Goal: Task Accomplishment & Management: Use online tool/utility

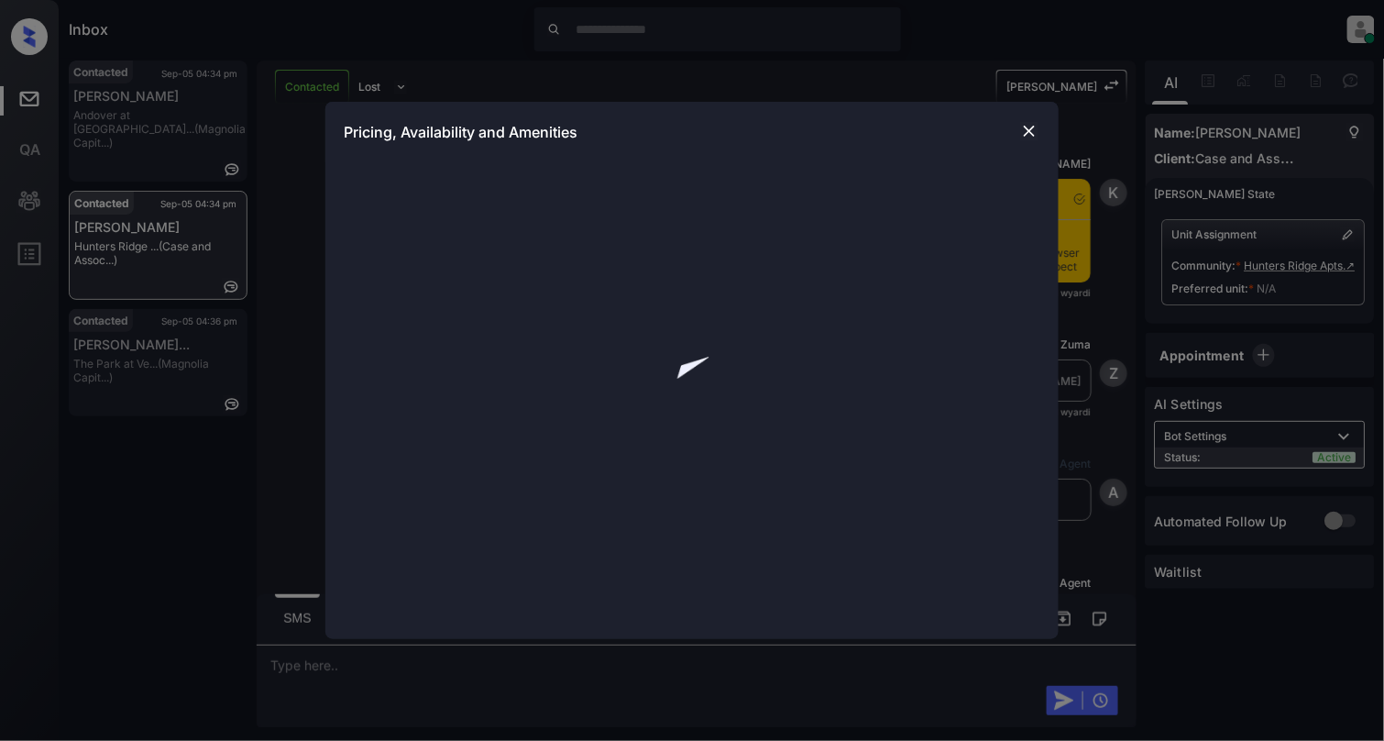
scroll to position [2161, 0]
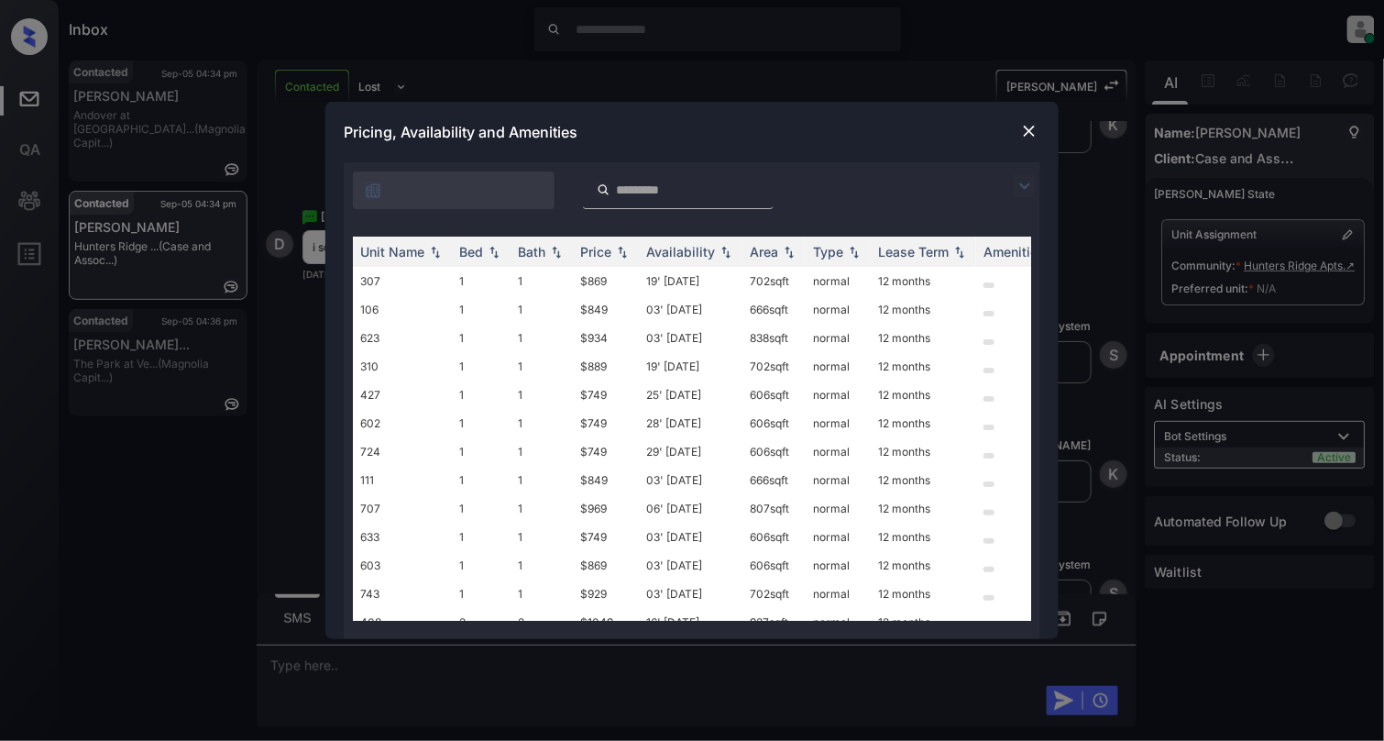
click at [1032, 134] on img at bounding box center [1029, 131] width 18 height 18
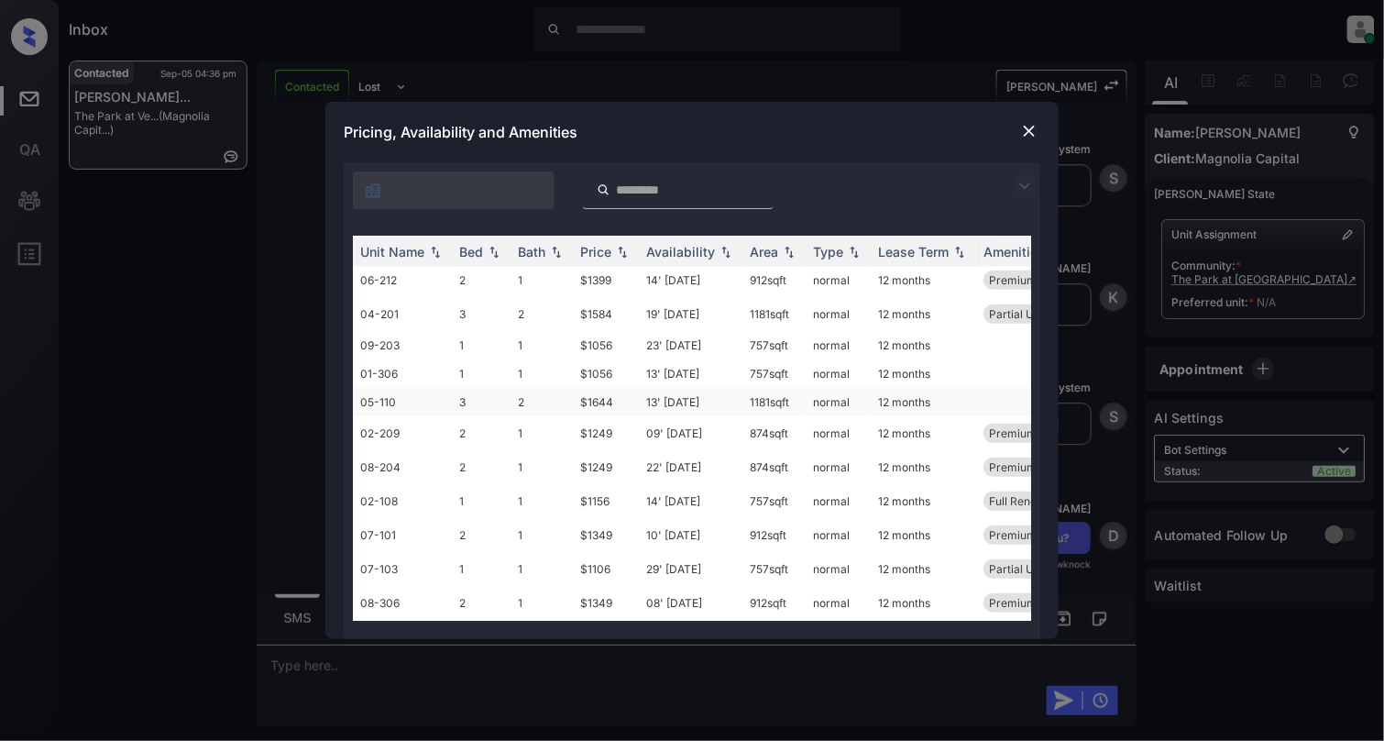
scroll to position [367, 0]
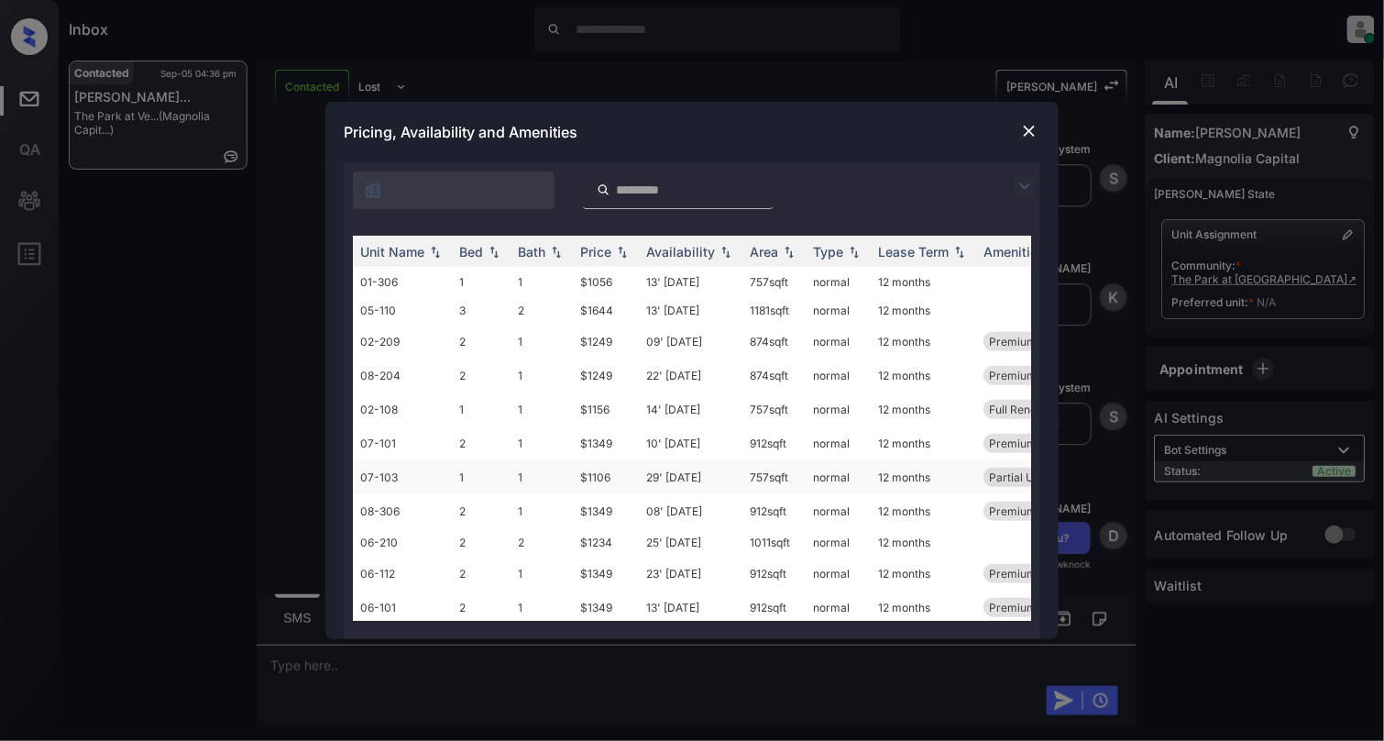
click at [422, 468] on td "07-103" at bounding box center [402, 477] width 99 height 34
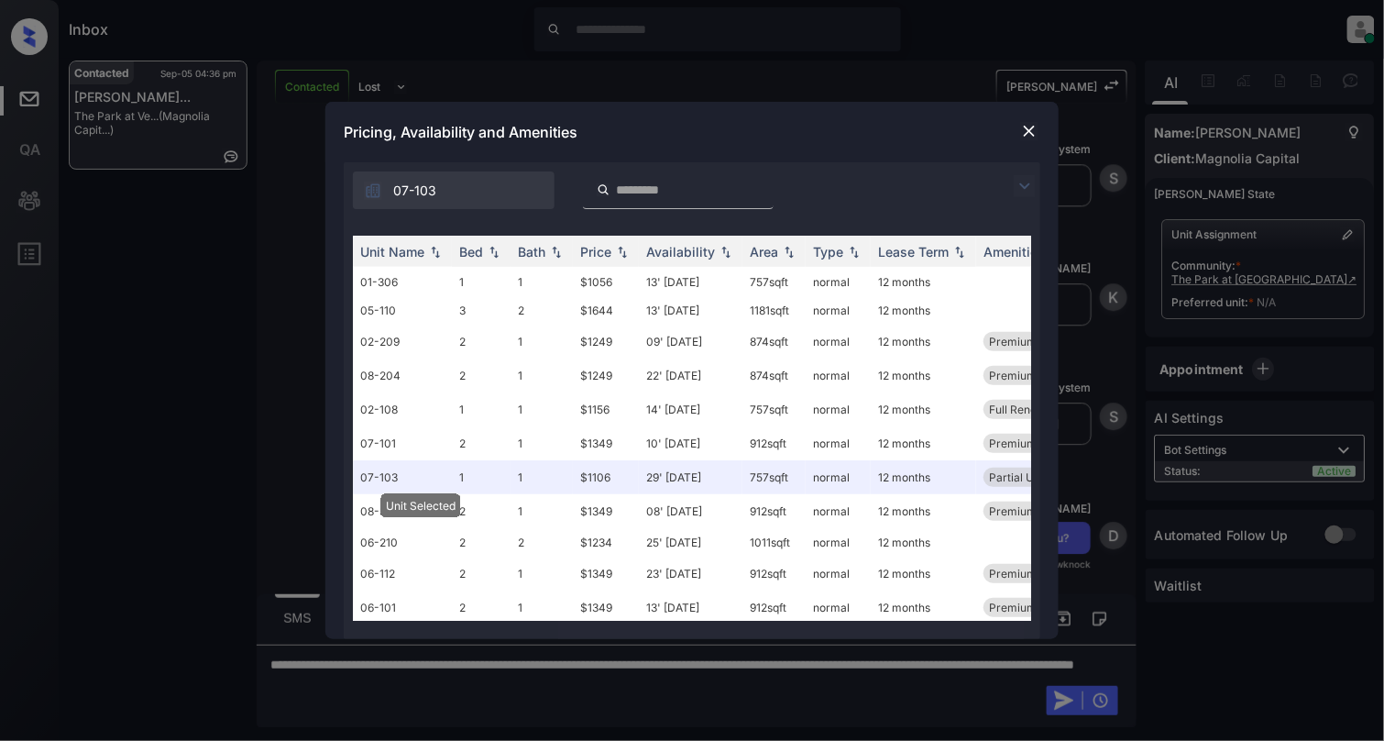
click at [1029, 122] on img at bounding box center [1029, 131] width 18 height 18
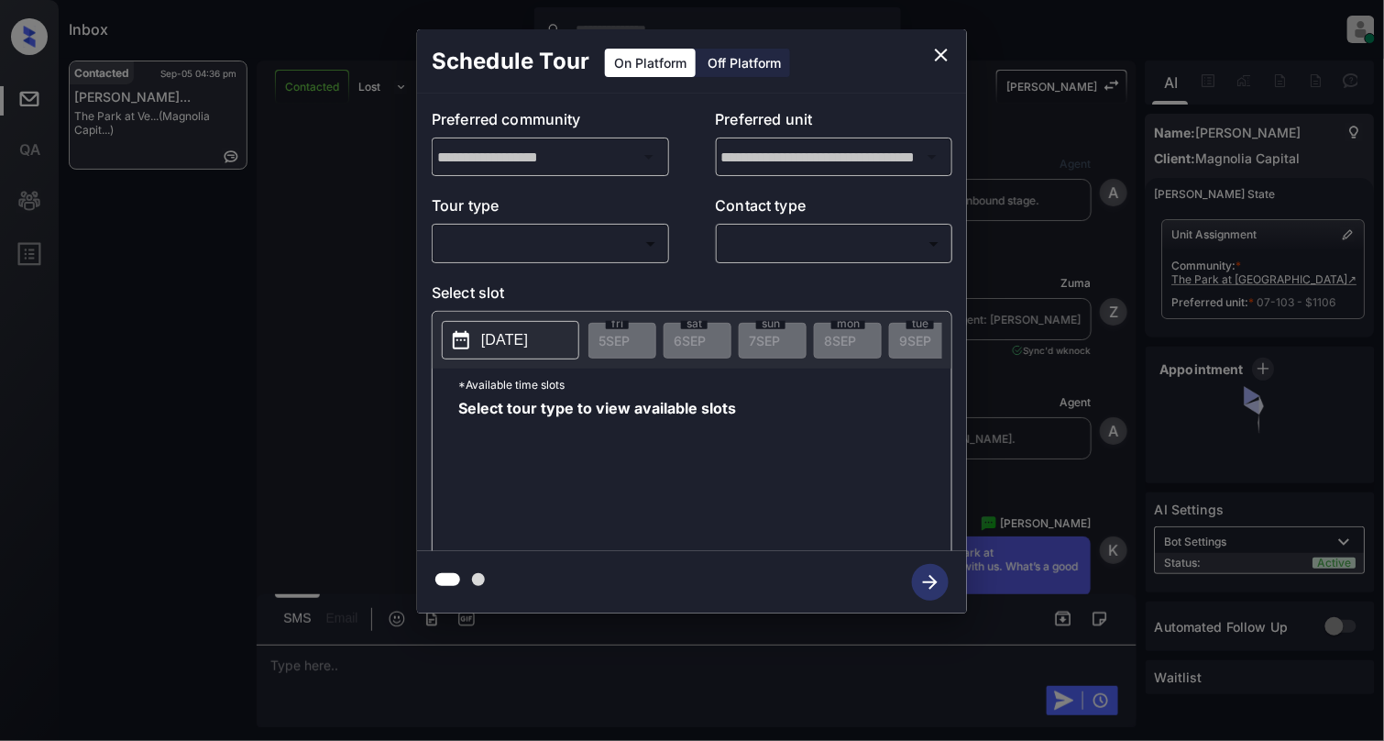
scroll to position [4424, 0]
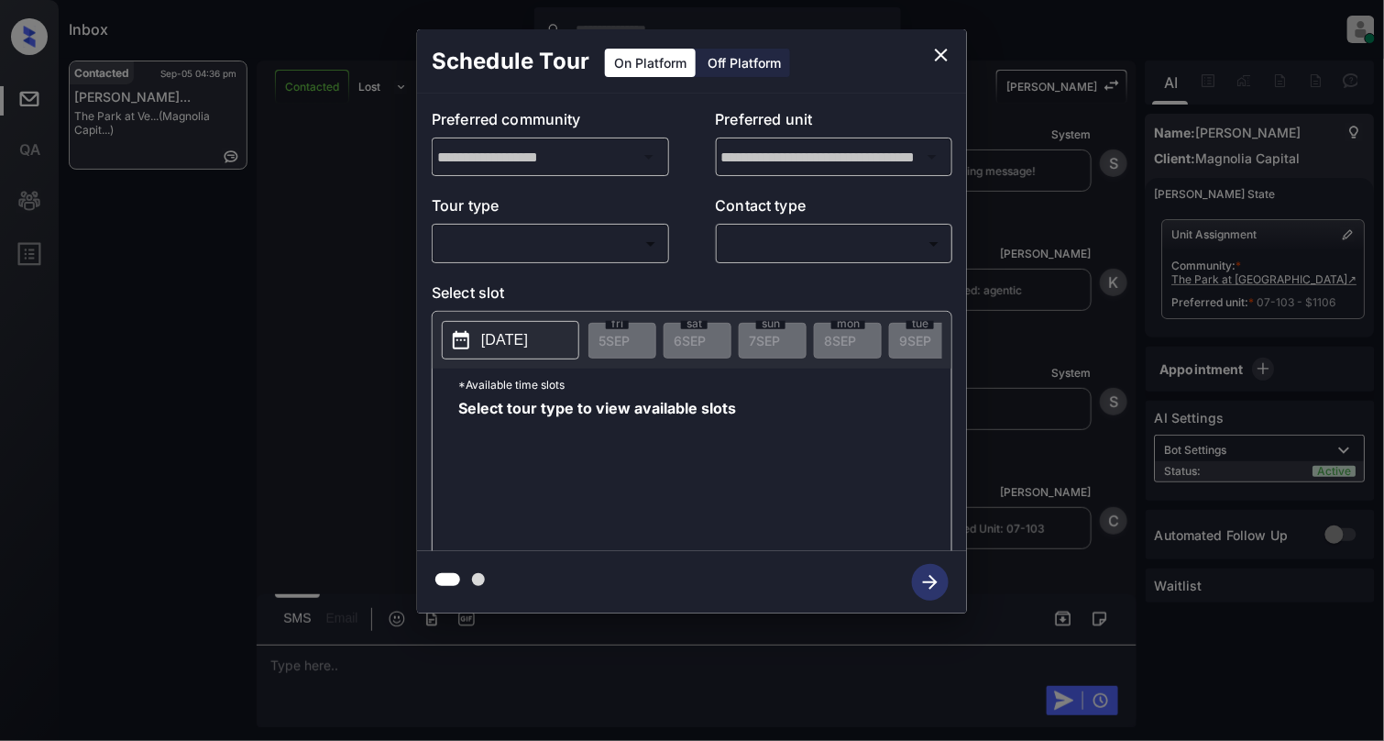
click at [551, 260] on div "​ ​" at bounding box center [550, 243] width 237 height 39
click at [473, 254] on body "Inbox Cynthia Montañez Online Set yourself offline Set yourself on break Profil…" at bounding box center [692, 370] width 1384 height 741
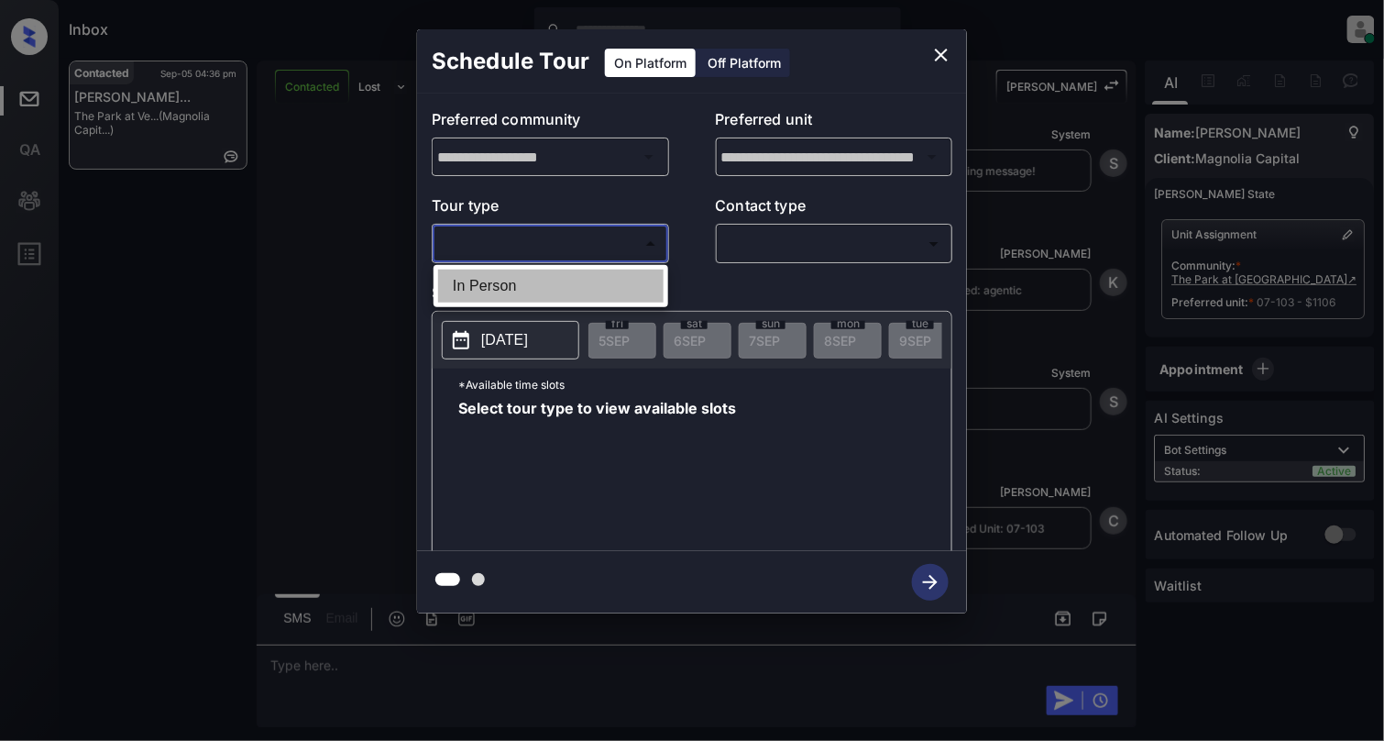
click at [513, 281] on li "In Person" at bounding box center [551, 286] width 226 height 33
type input "********"
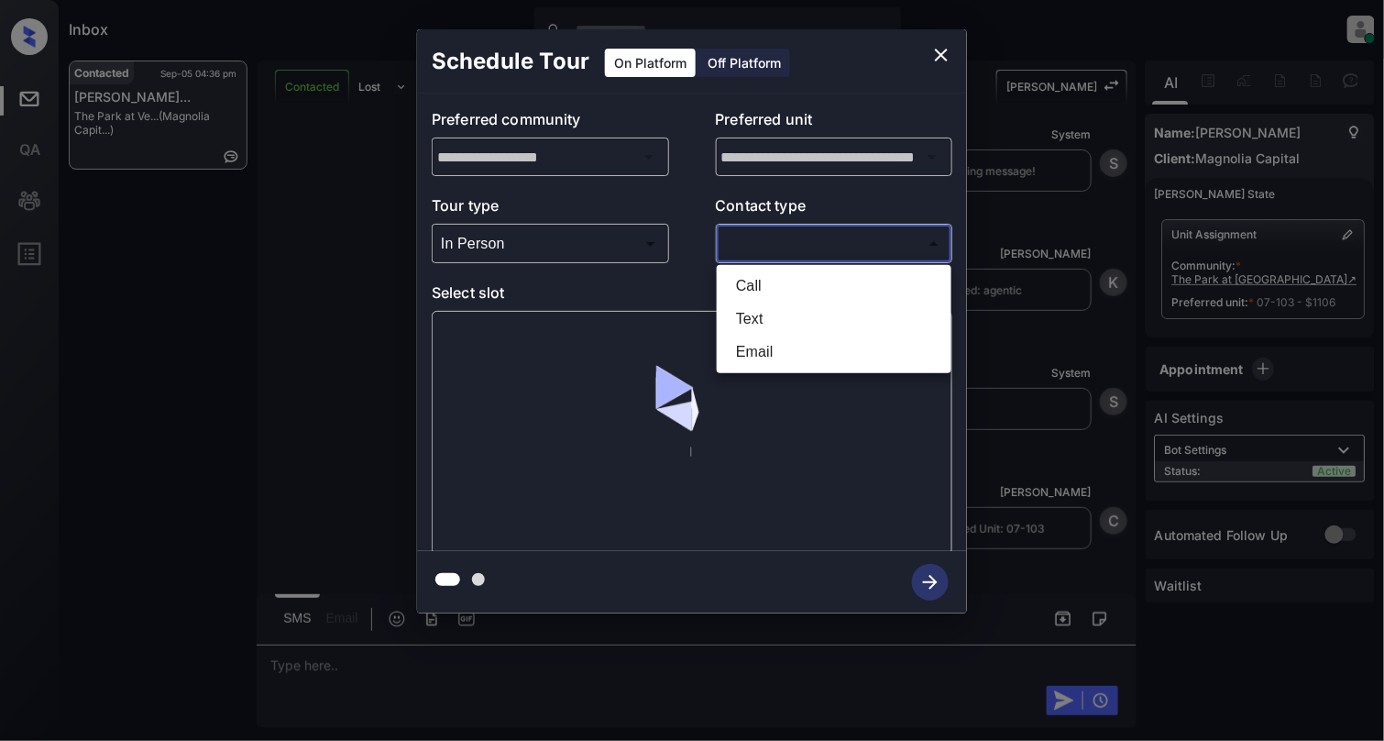
click at [864, 236] on body "Inbox Cynthia Montañez Online Set yourself offline Set yourself on break Profil…" at bounding box center [692, 370] width 1384 height 741
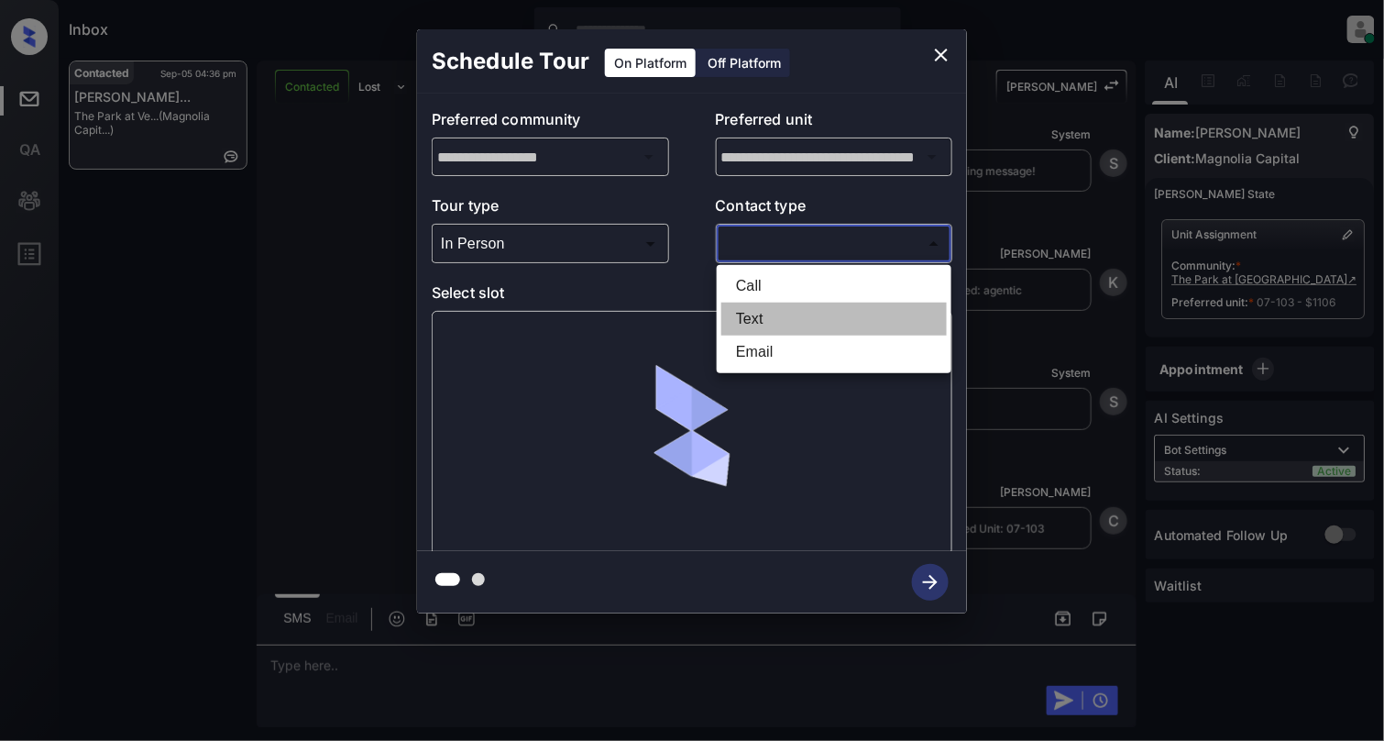
click at [760, 314] on li "Text" at bounding box center [834, 319] width 226 height 33
type input "****"
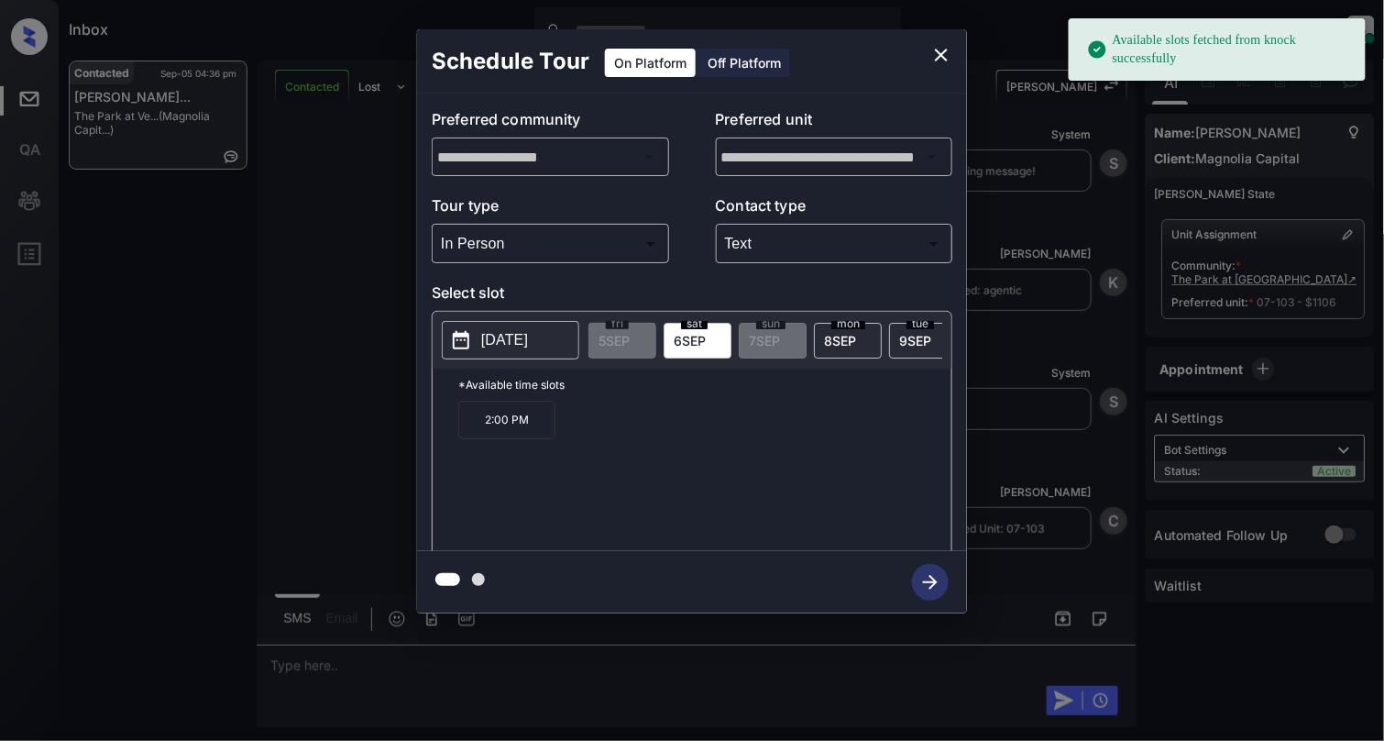
click at [492, 343] on p "2025-09-06" at bounding box center [504, 340] width 47 height 22
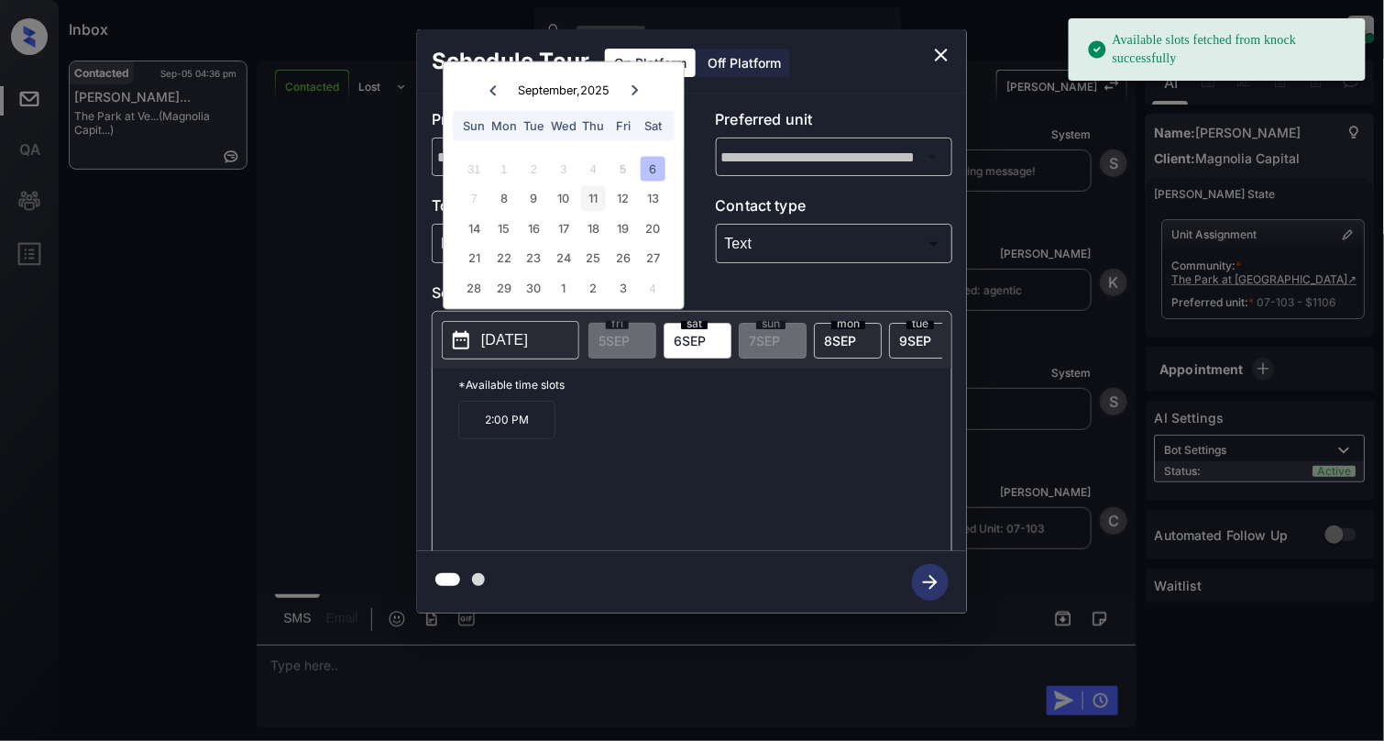
click at [589, 198] on div "11" at bounding box center [593, 198] width 25 height 25
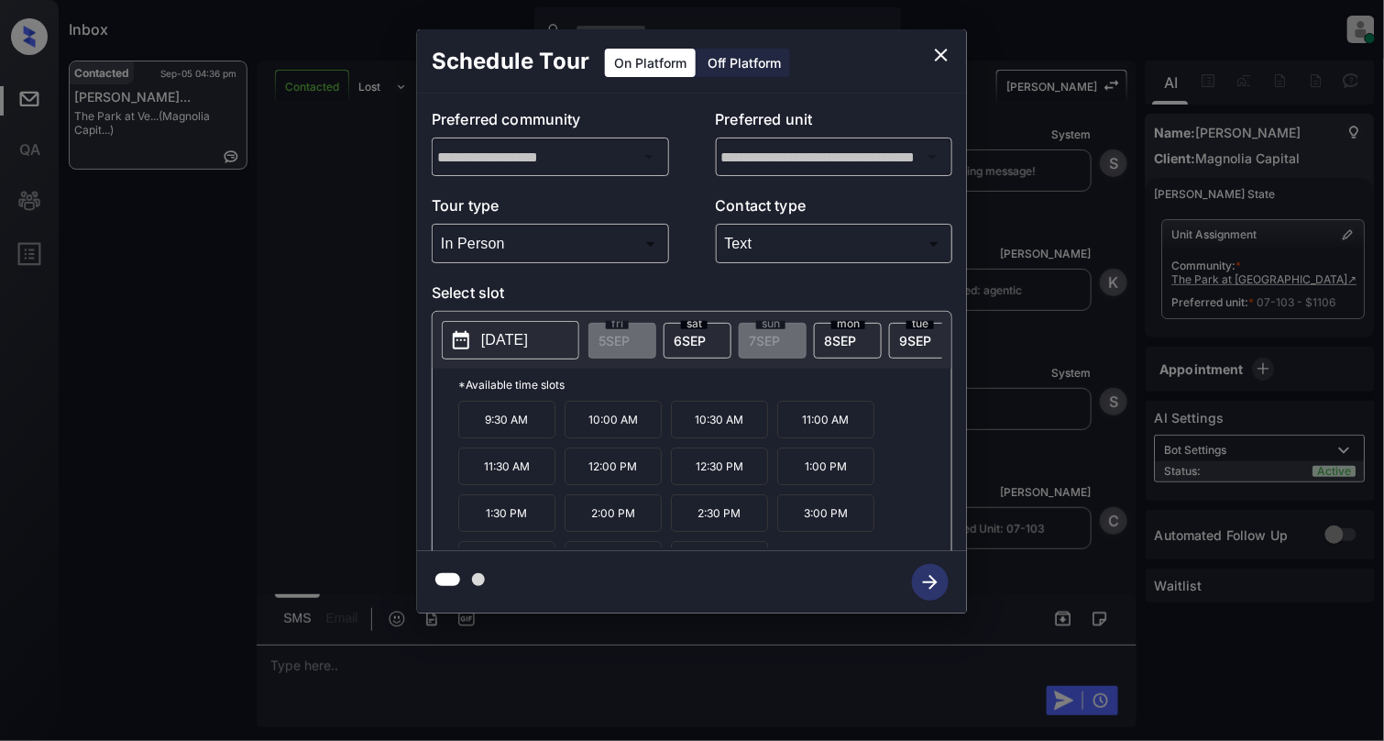
click at [515, 429] on p "9:30 AM" at bounding box center [506, 420] width 97 height 38
click at [917, 569] on icon "button" at bounding box center [930, 582] width 37 height 37
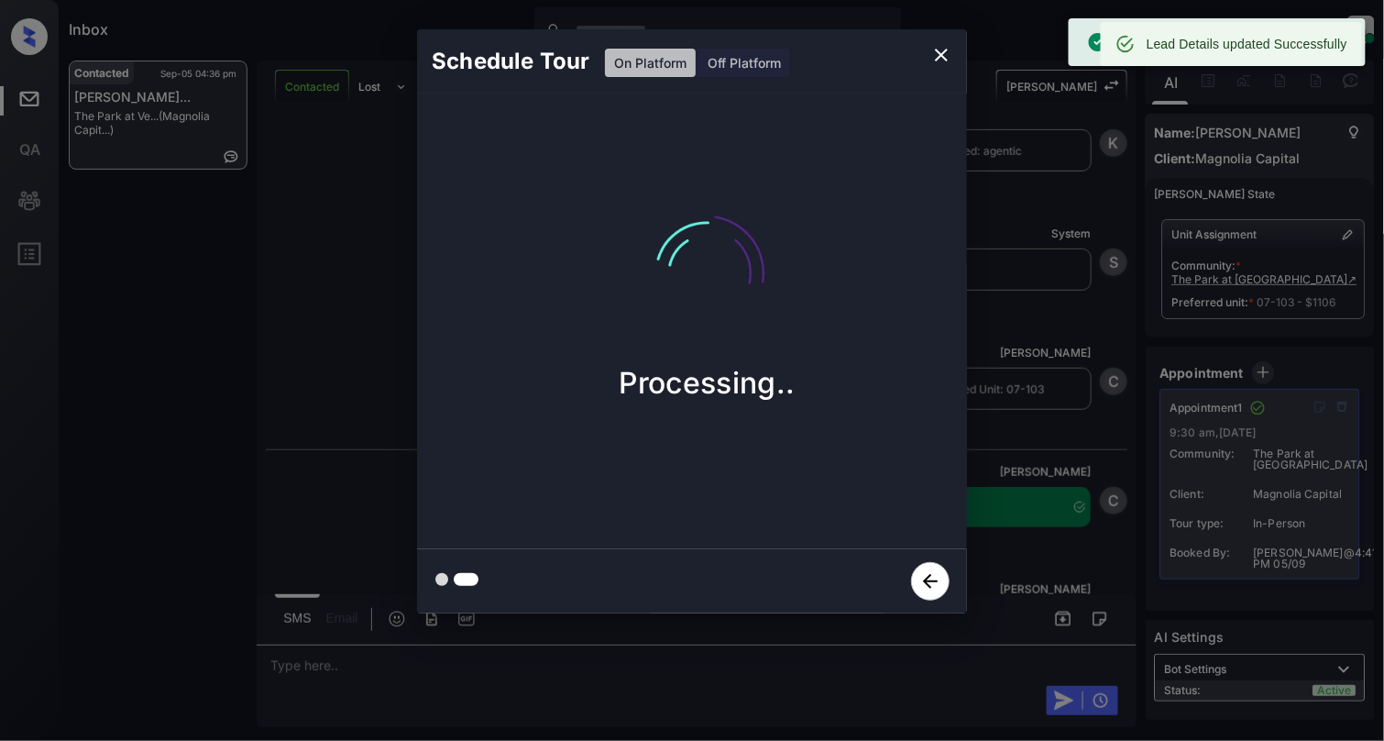
scroll to position [4816, 0]
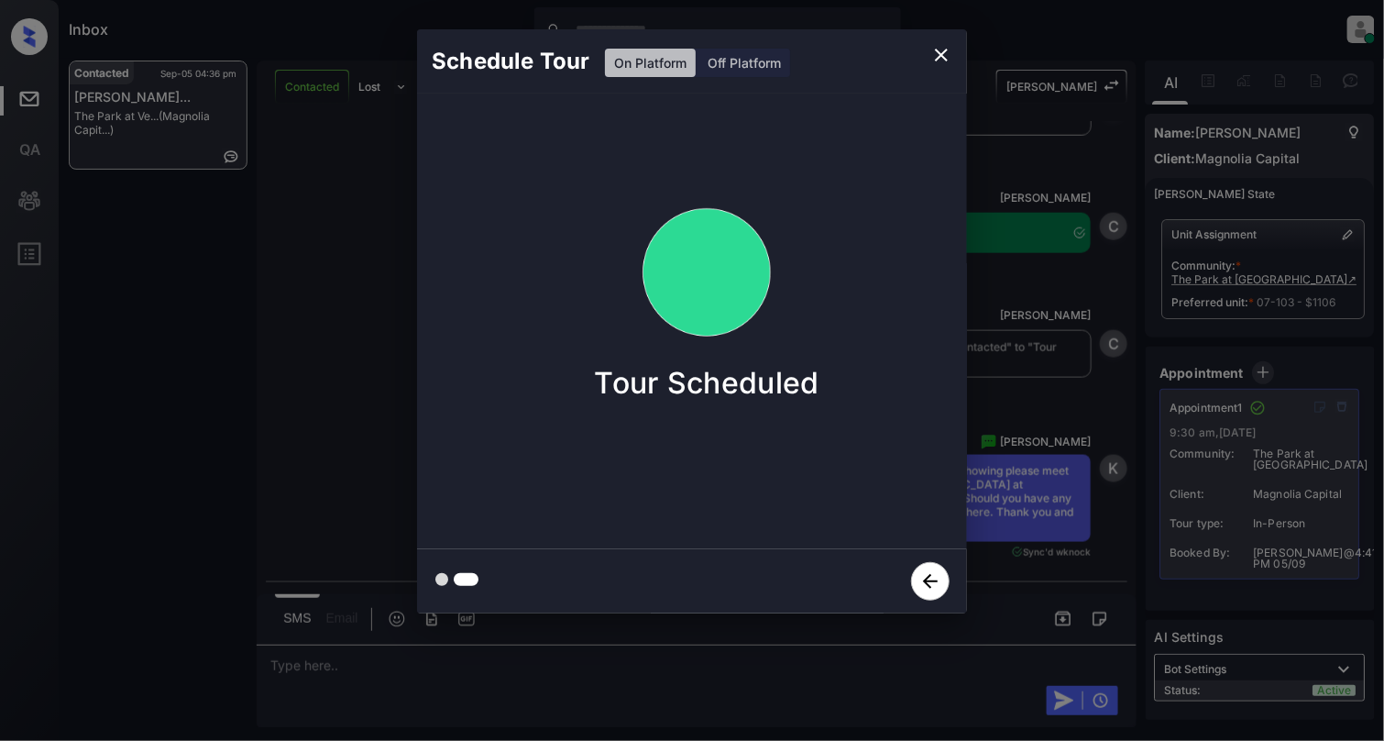
click at [943, 49] on icon "close" at bounding box center [941, 55] width 22 height 22
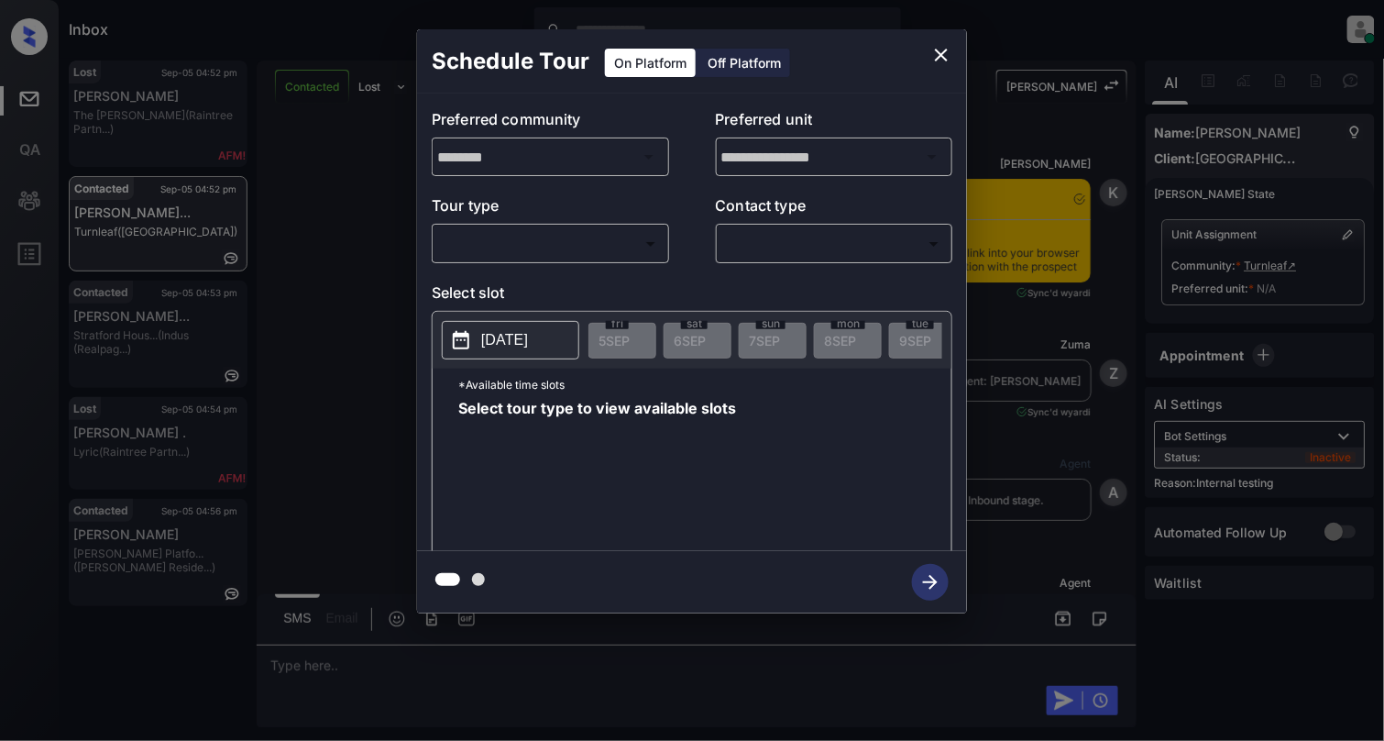
scroll to position [3713, 0]
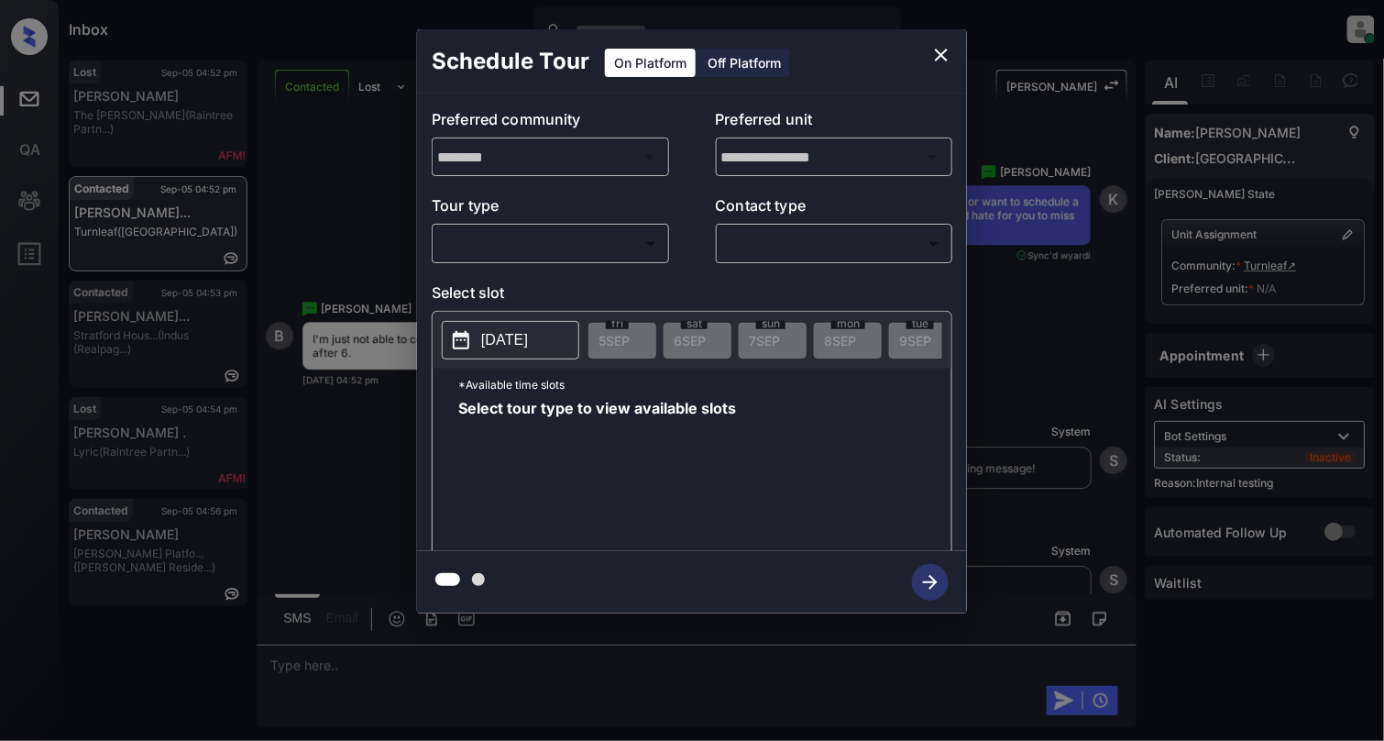
click at [512, 247] on body "Inbox Cynthia Montañez Online Set yourself offline Set yourself on break Profil…" at bounding box center [692, 370] width 1384 height 741
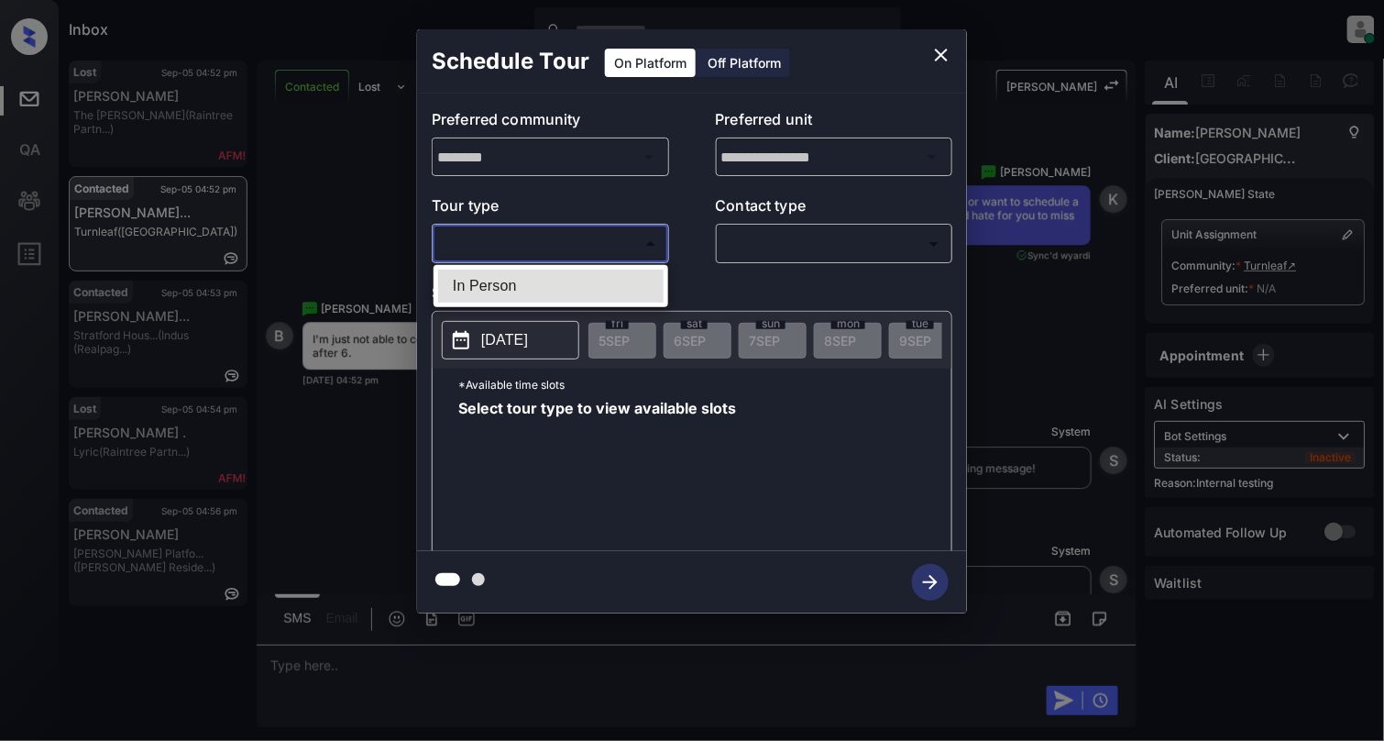
click at [513, 291] on li "In Person" at bounding box center [551, 286] width 226 height 33
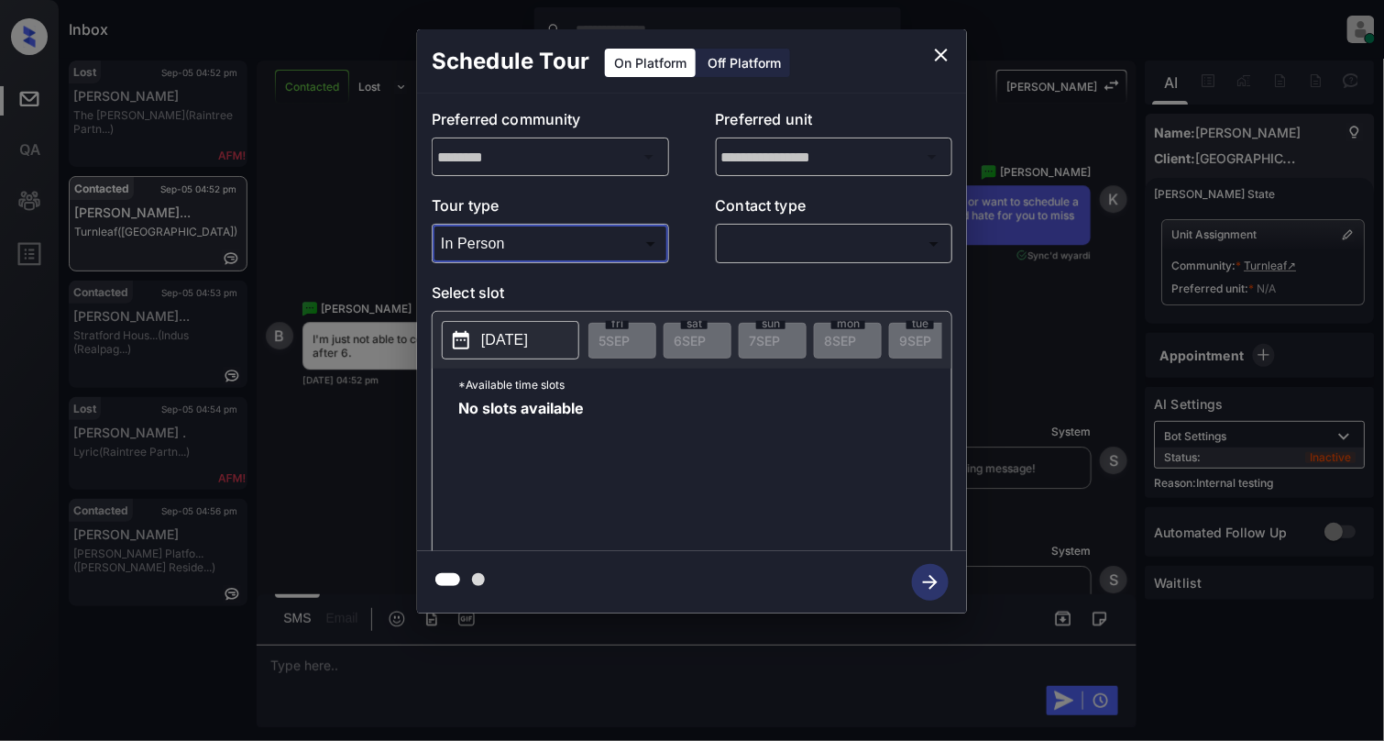
type input "********"
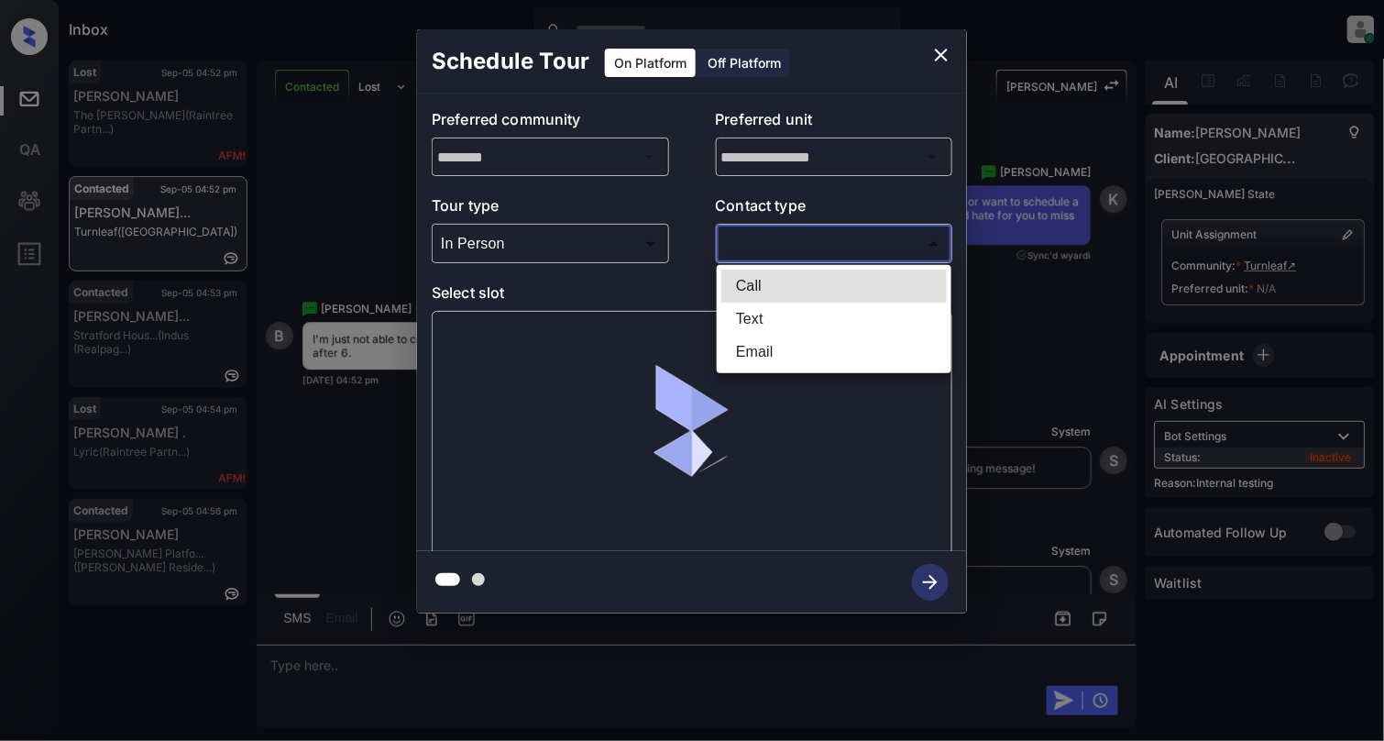
click at [896, 246] on body "Inbox Cynthia Montañez Online Set yourself offline Set yourself on break Profil…" at bounding box center [692, 370] width 1384 height 741
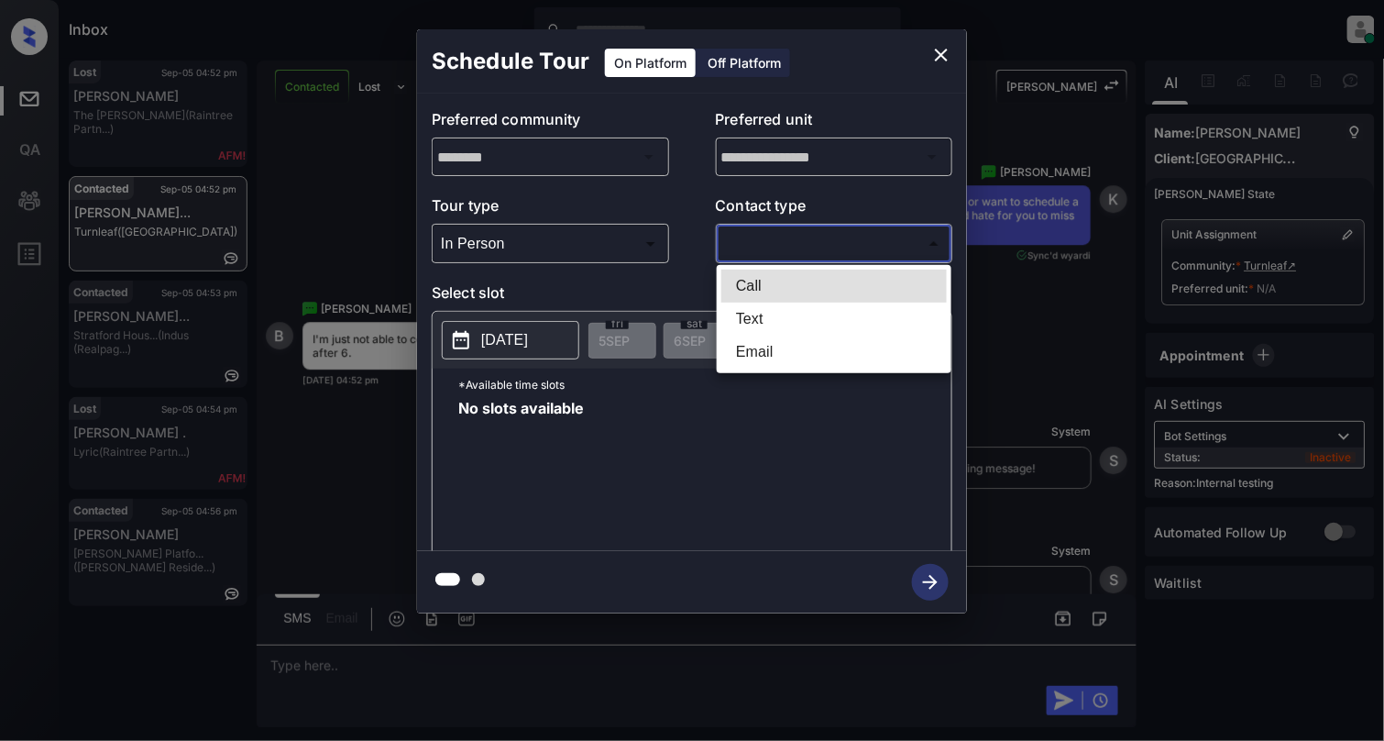
click at [745, 313] on li "Text" at bounding box center [834, 319] width 226 height 33
type input "****"
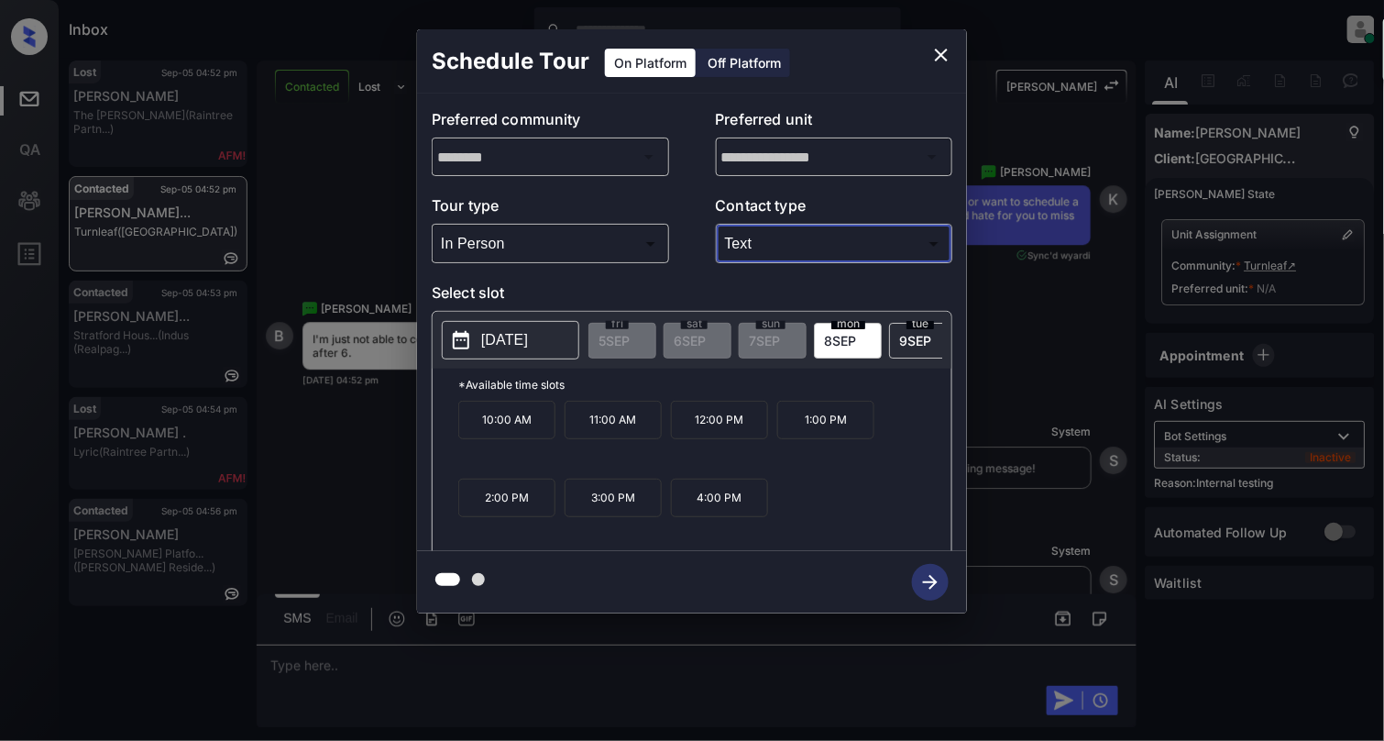
click at [504, 345] on p "2025-09-08" at bounding box center [504, 340] width 47 height 22
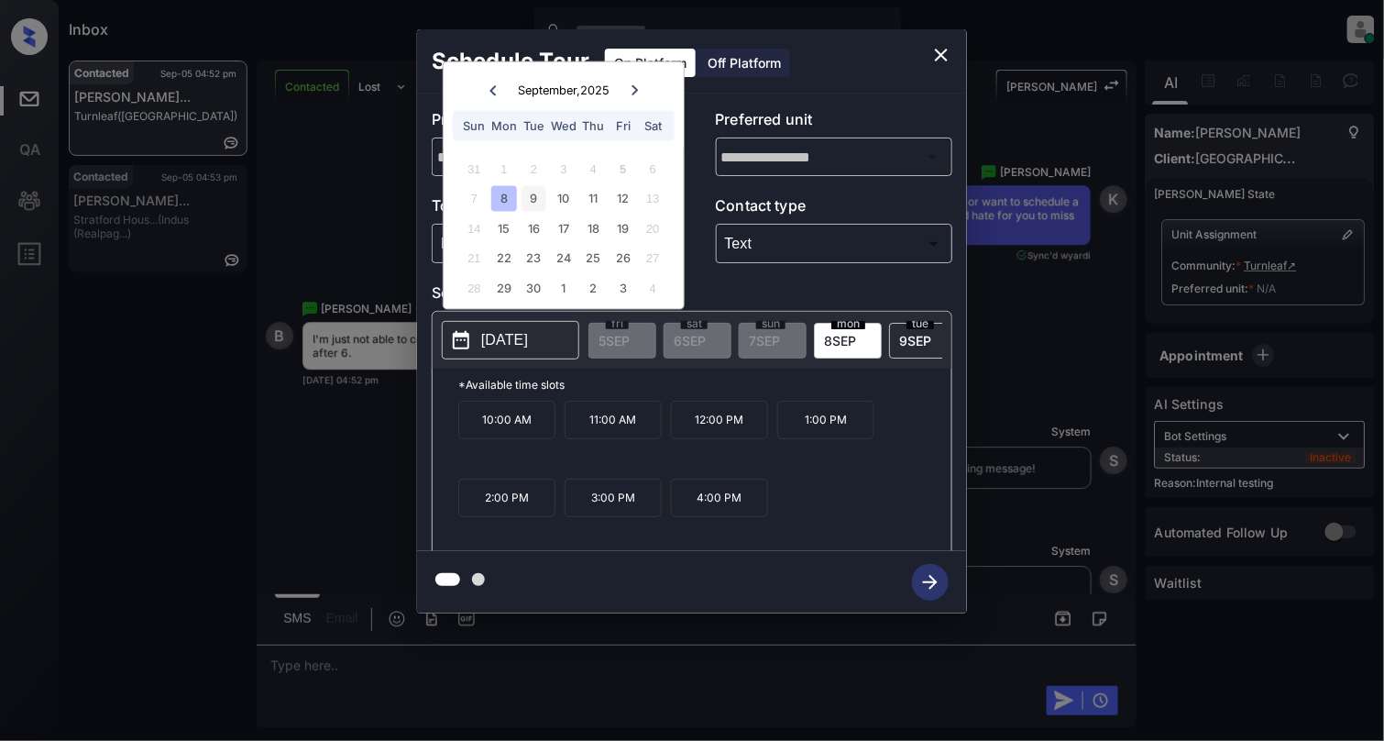
click at [539, 198] on div "9" at bounding box center [534, 198] width 25 height 25
click at [569, 203] on div "10" at bounding box center [563, 198] width 25 height 25
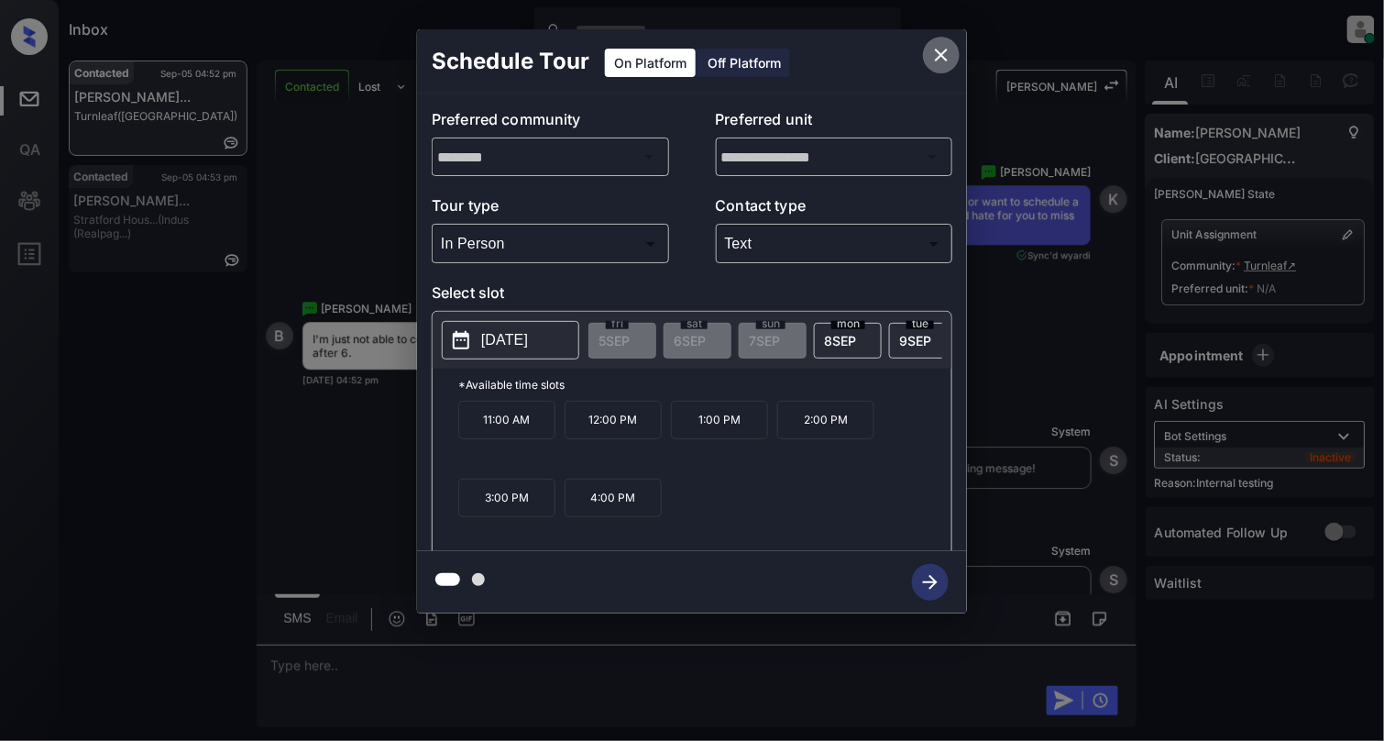
click at [951, 44] on icon "close" at bounding box center [941, 55] width 22 height 22
